Goal: Check status: Check status

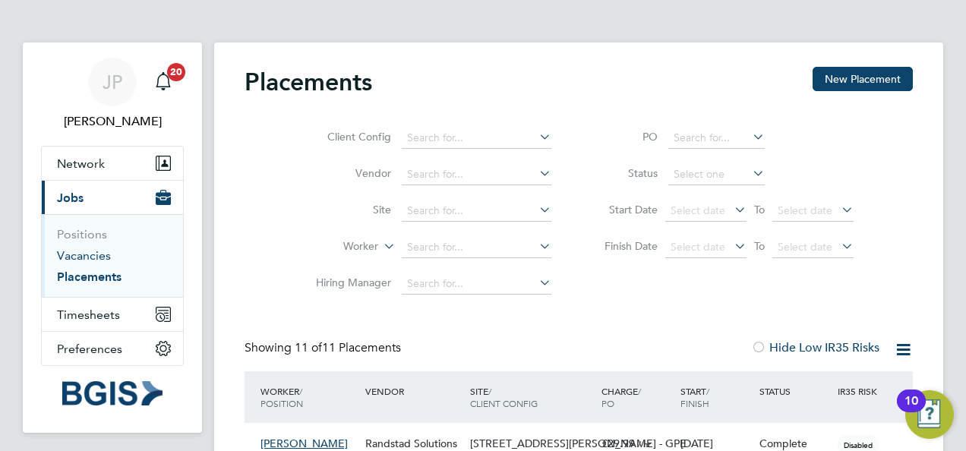
click at [102, 258] on link "Vacancies" at bounding box center [84, 255] width 54 height 14
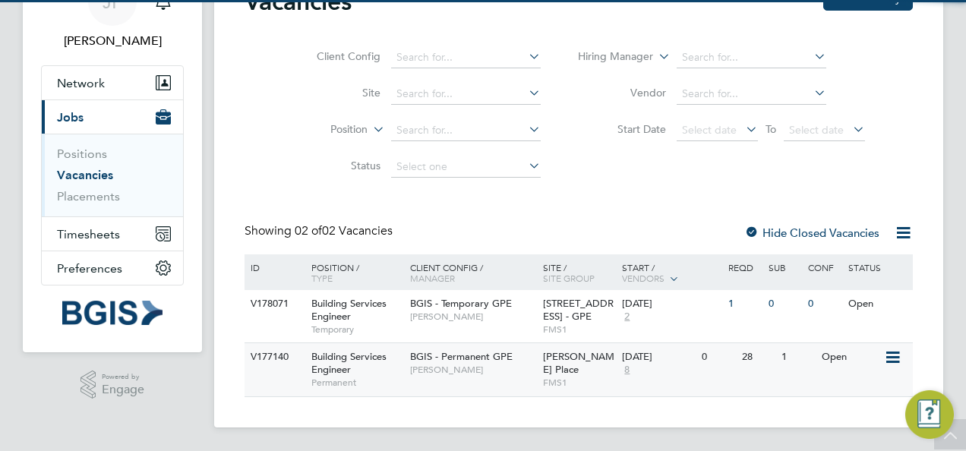
click at [500, 351] on span "BGIS - Permanent GPE" at bounding box center [461, 356] width 103 height 13
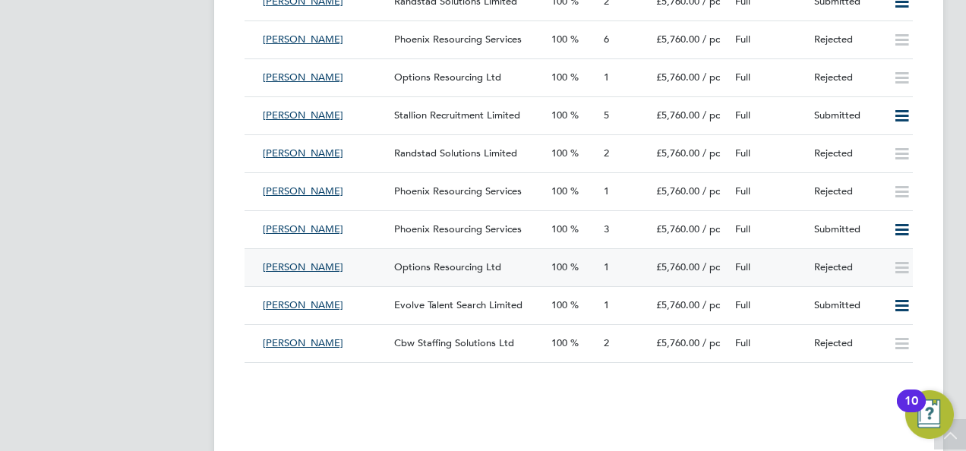
click at [871, 276] on div "Rejected" at bounding box center [847, 267] width 79 height 25
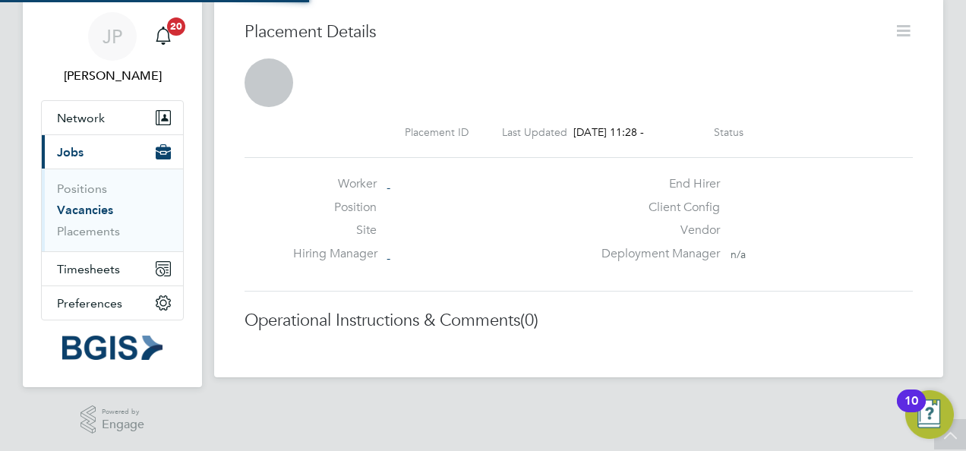
scroll to position [8, 8]
